Goal: Check status

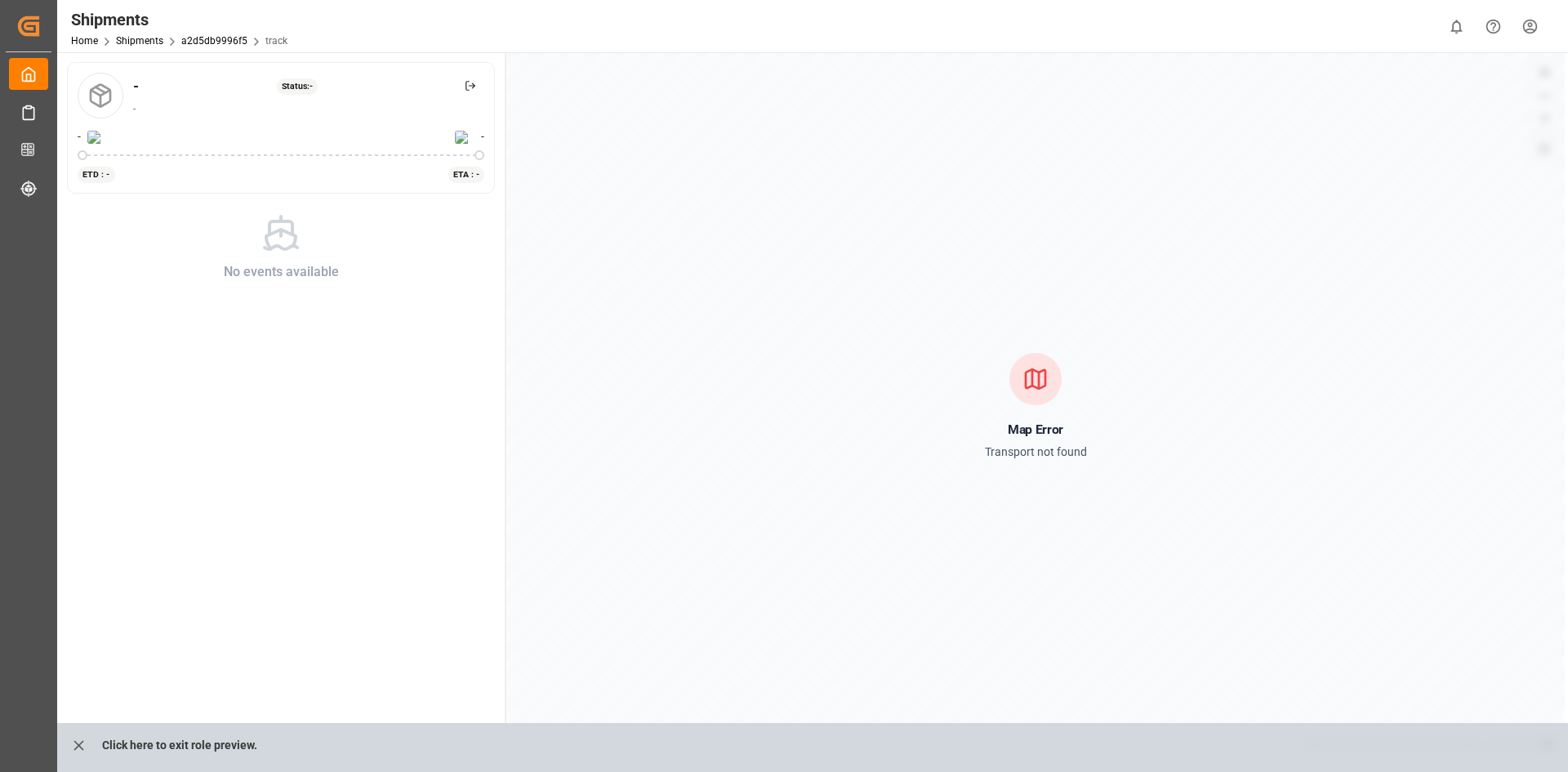
click at [1026, 456] on p "Transport not found" at bounding box center [1036, 452] width 102 height 21
click at [1026, 457] on p "Transport not found" at bounding box center [1036, 452] width 102 height 21
click at [1022, 461] on p "Transport not found" at bounding box center [1036, 452] width 102 height 21
